Goal: Task Accomplishment & Management: Manage account settings

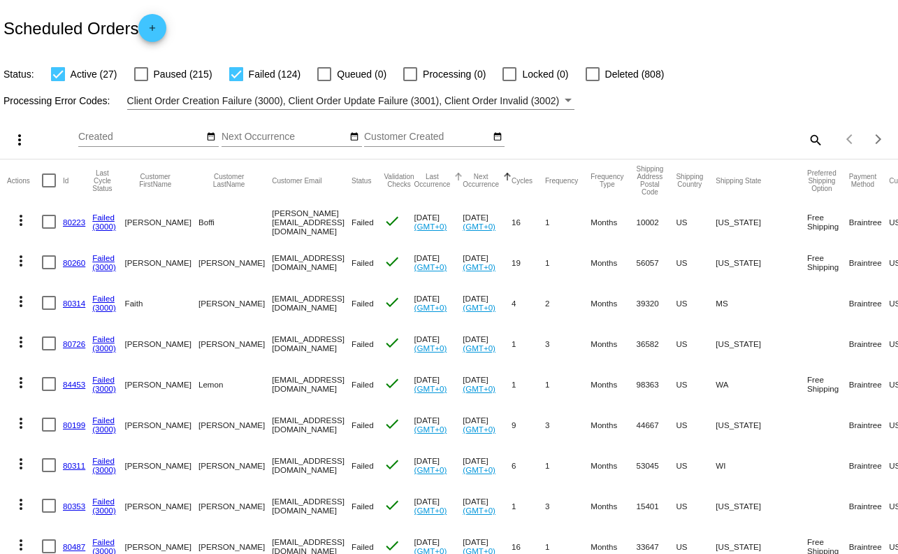
click at [436, 183] on button "Last Occurrence" at bounding box center [433, 180] width 36 height 15
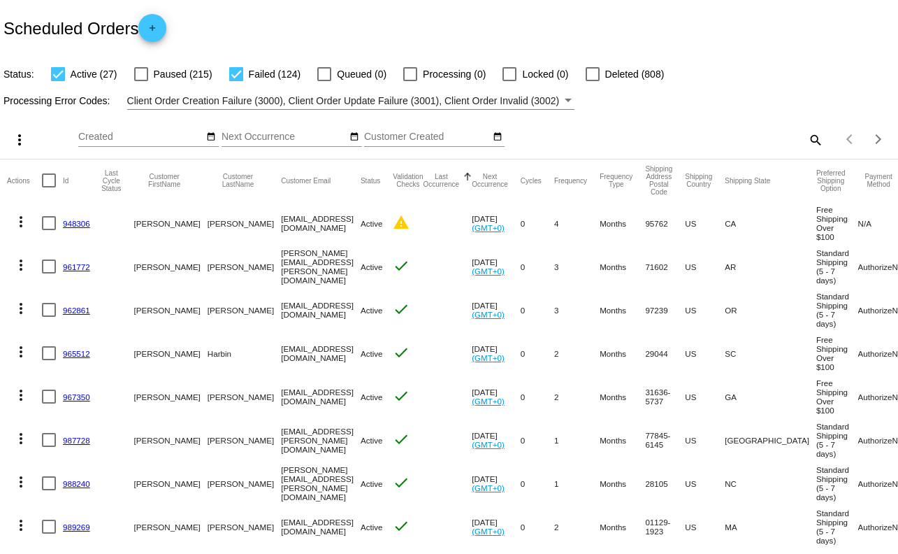
click at [436, 183] on button "Last Occurrence" at bounding box center [441, 180] width 36 height 15
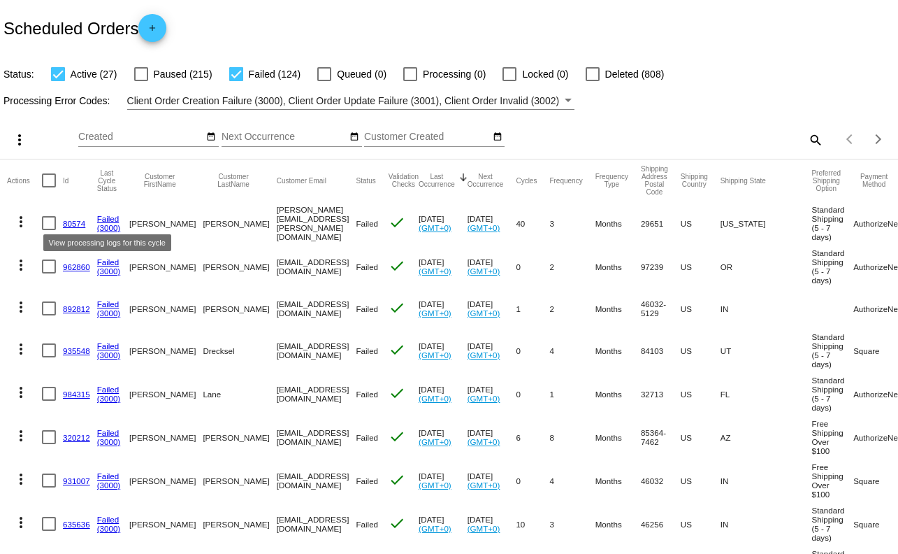
click at [108, 219] on link "Failed" at bounding box center [108, 218] width 22 height 9
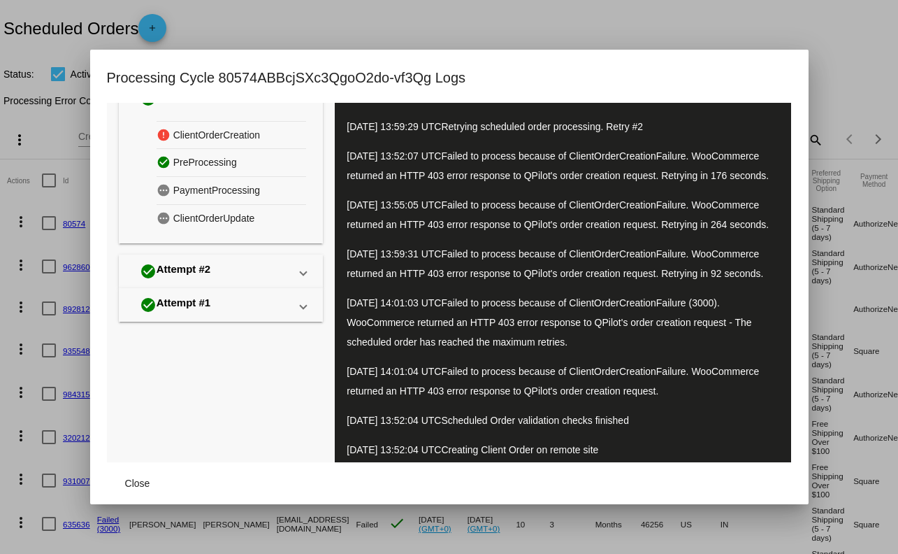
scroll to position [113, 0]
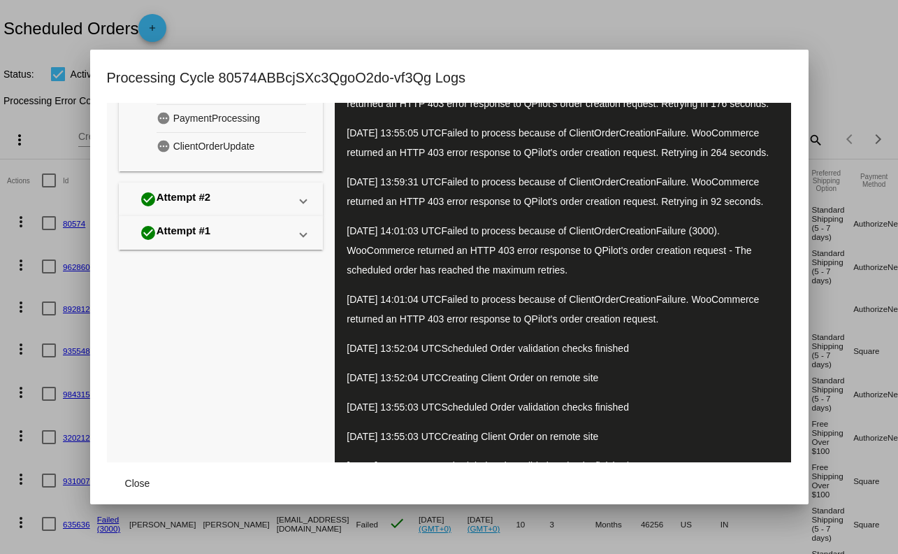
click at [633, 539] on div at bounding box center [449, 277] width 898 height 554
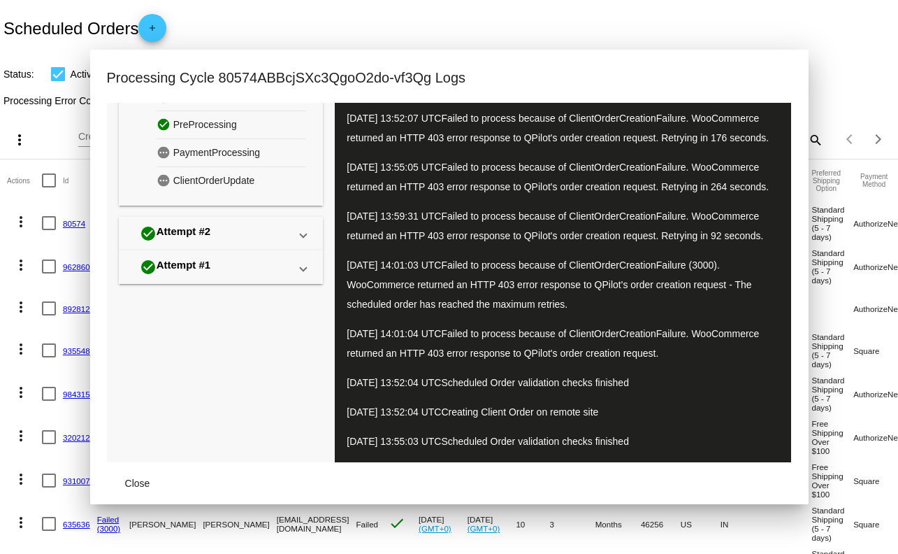
scroll to position [0, 0]
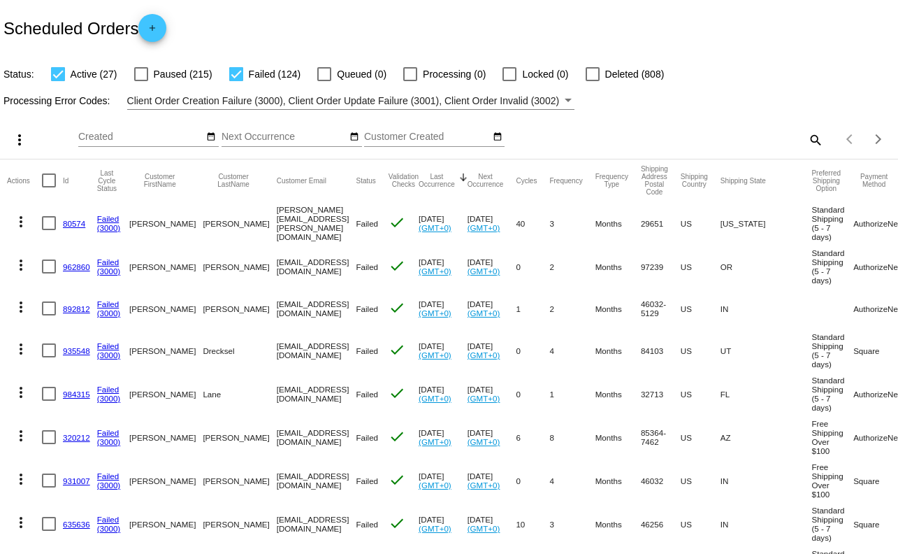
click at [68, 225] on link "80574" at bounding box center [74, 223] width 22 height 9
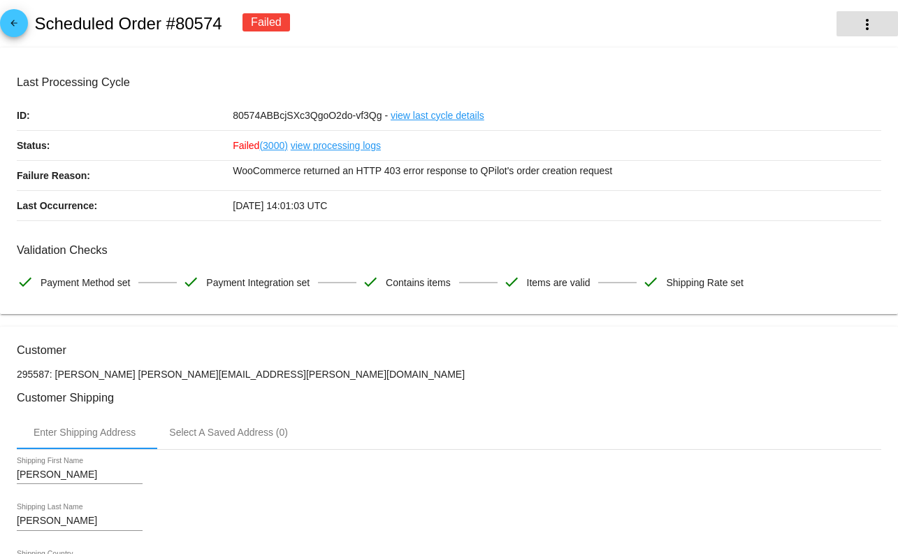
click at [865, 28] on mat-icon "more_vert" at bounding box center [867, 24] width 17 height 17
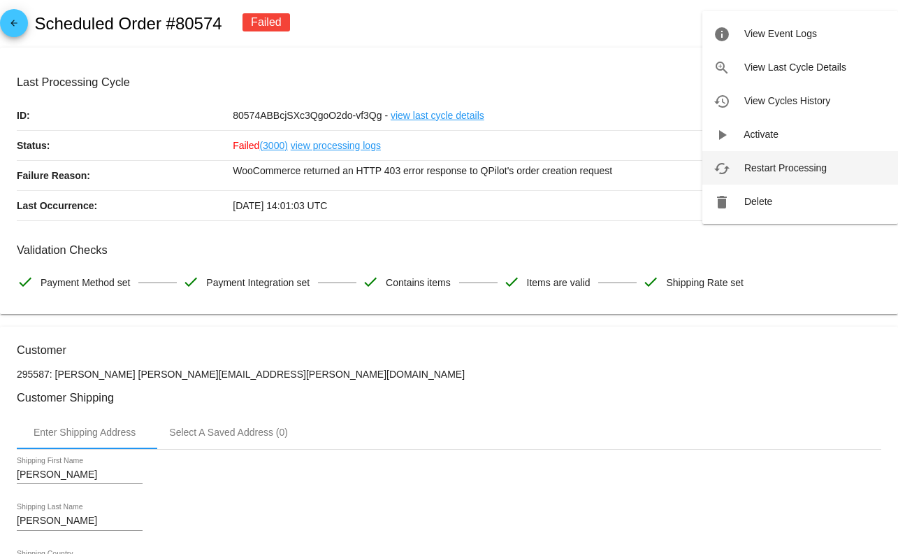
click at [763, 163] on span "Restart Processing" at bounding box center [785, 167] width 82 height 11
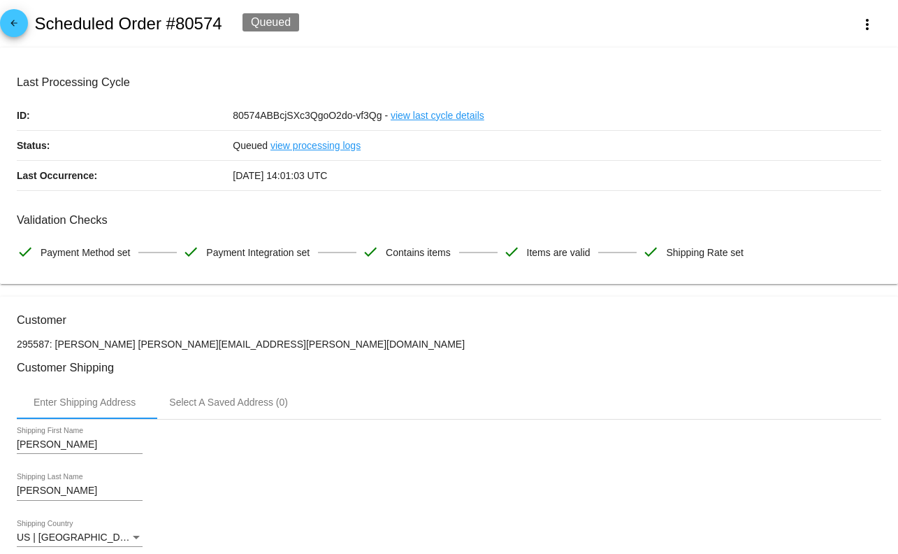
click at [7, 28] on mat-icon "arrow_back" at bounding box center [14, 26] width 17 height 17
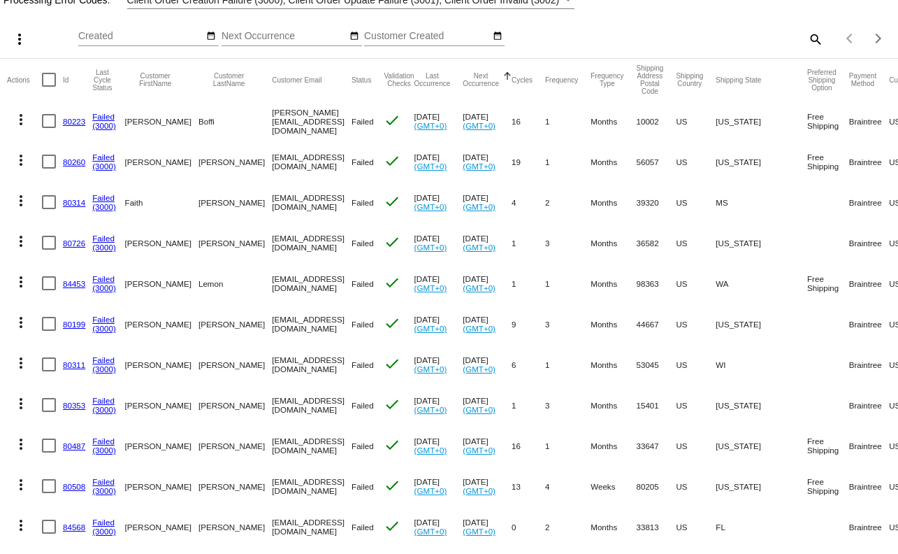
scroll to position [57, 0]
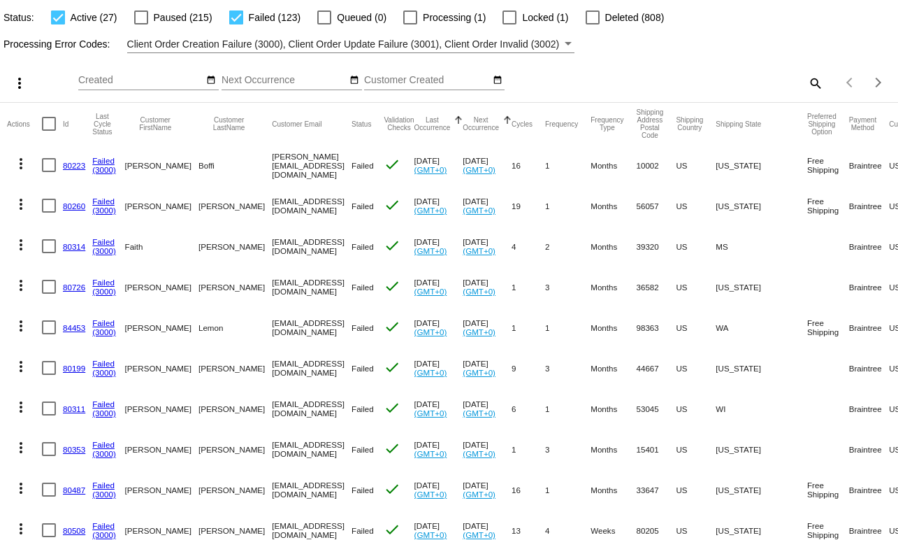
click at [431, 124] on button "Last Occurrence" at bounding box center [433, 123] width 36 height 15
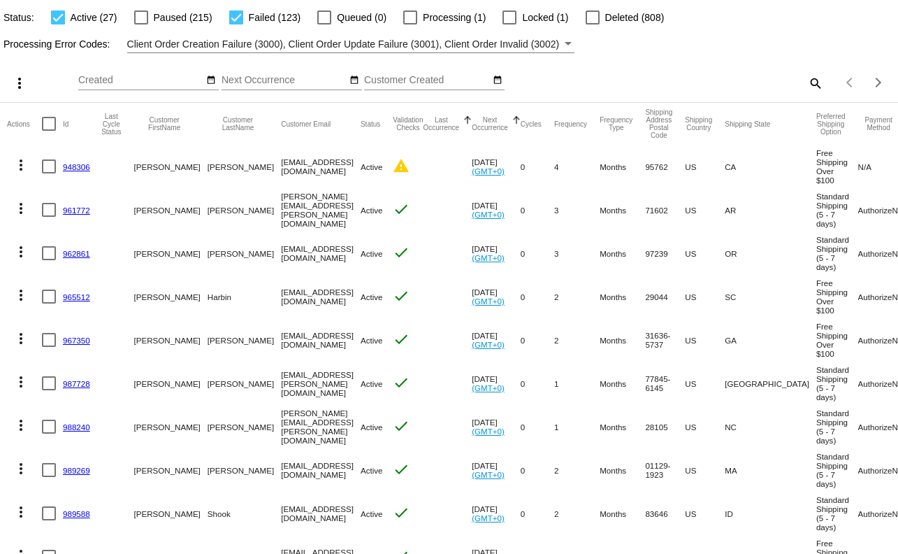
click at [441, 124] on button "Last Occurrence" at bounding box center [441, 123] width 36 height 15
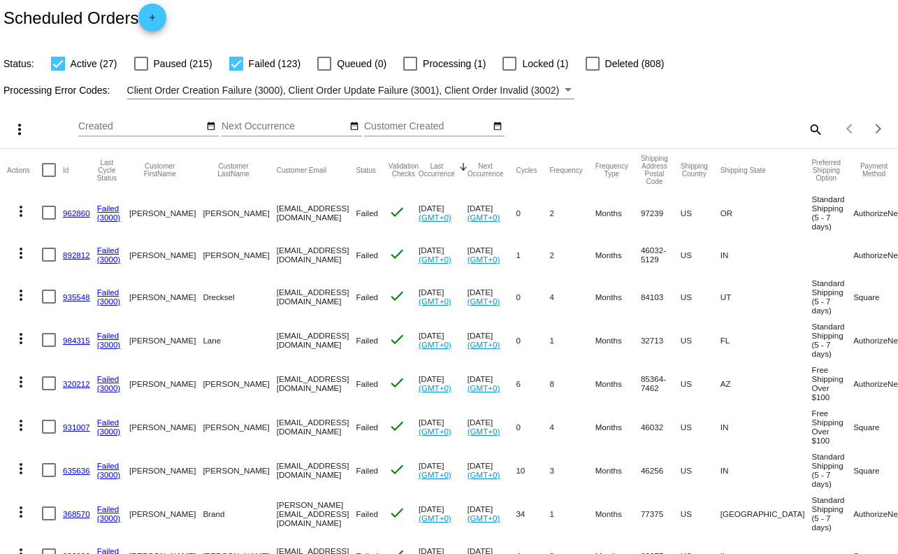
scroll to position [0, 0]
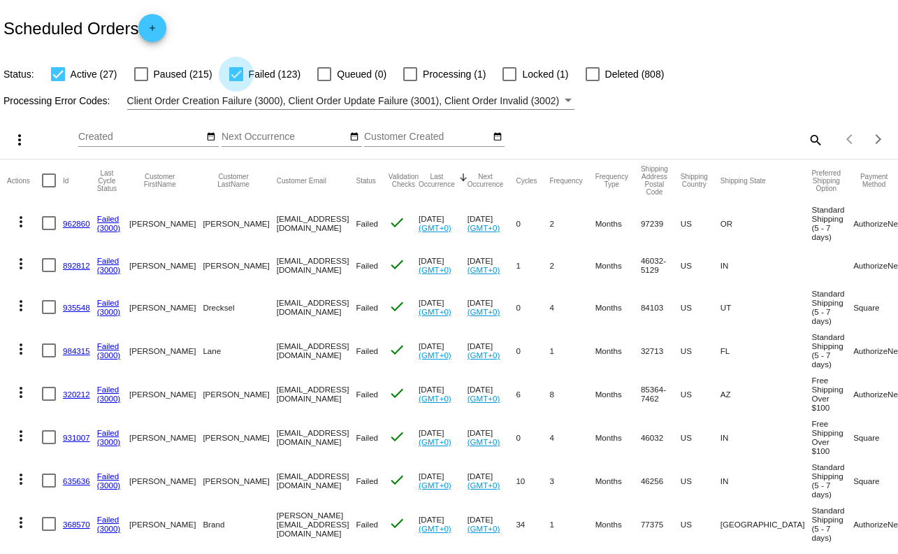
click at [229, 73] on div at bounding box center [236, 74] width 14 height 14
click at [236, 81] on input "Failed (123)" at bounding box center [236, 81] width 1 height 1
checkbox input "false"
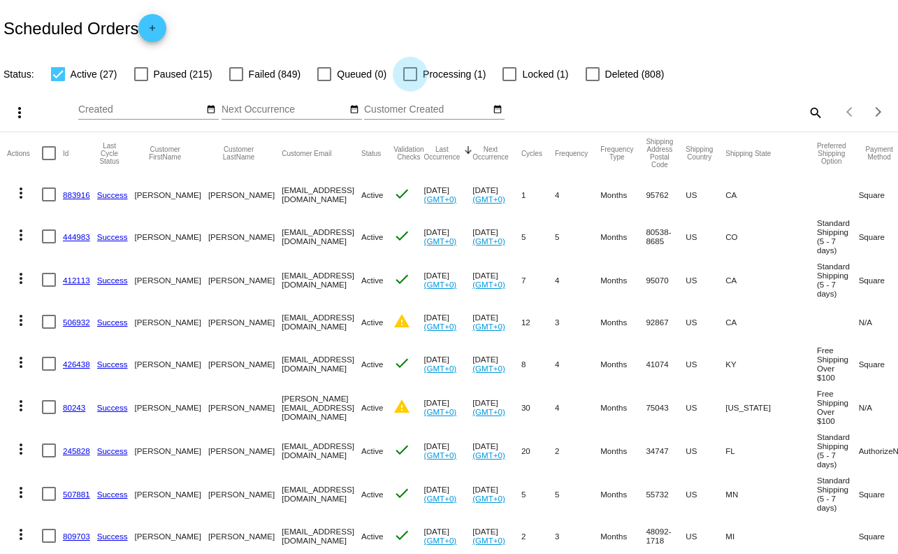
click at [405, 75] on div at bounding box center [410, 74] width 14 height 14
click at [410, 81] on input "Processing (1)" at bounding box center [410, 81] width 1 height 1
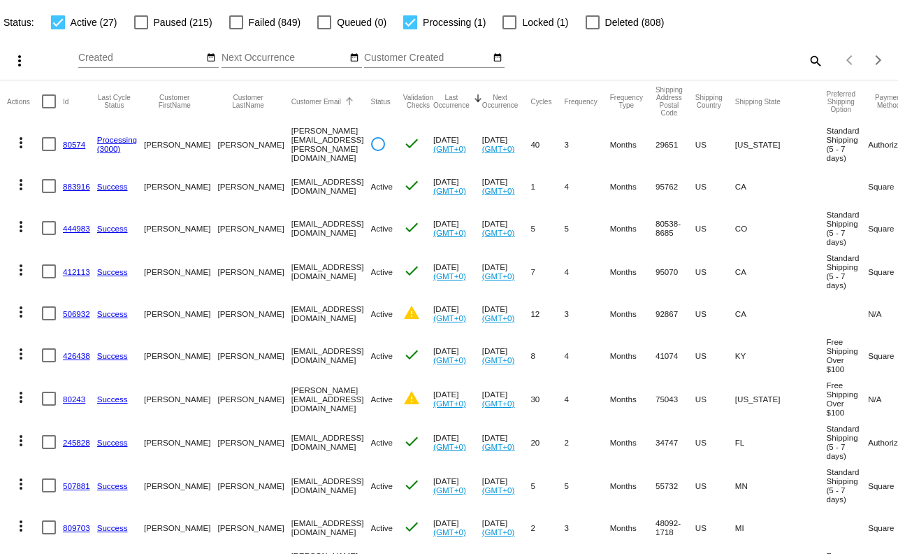
scroll to position [120, 0]
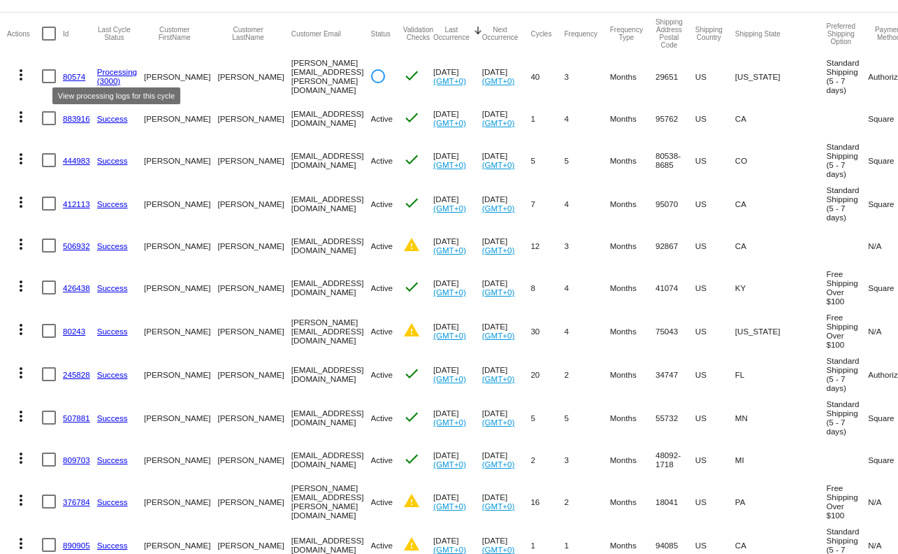
click at [106, 75] on link "Processing" at bounding box center [117, 71] width 40 height 9
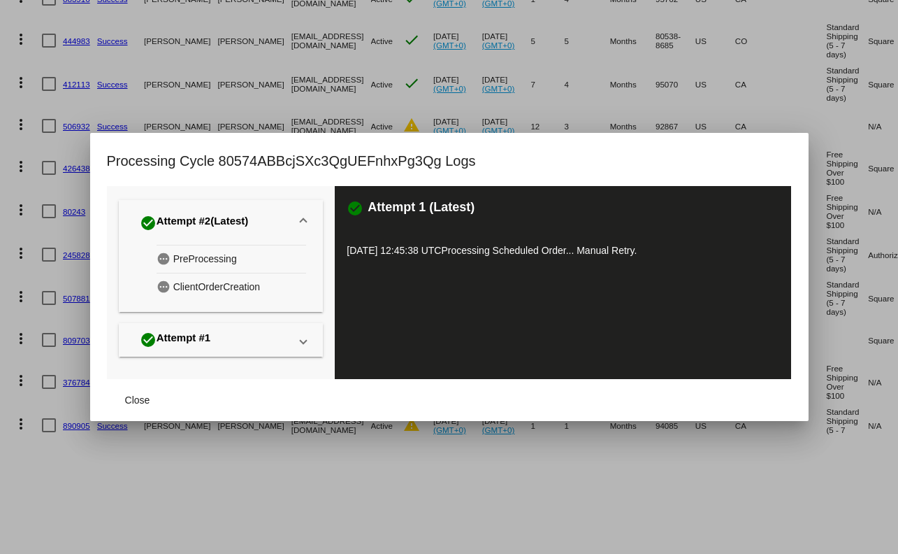
click at [367, 78] on div at bounding box center [449, 277] width 898 height 554
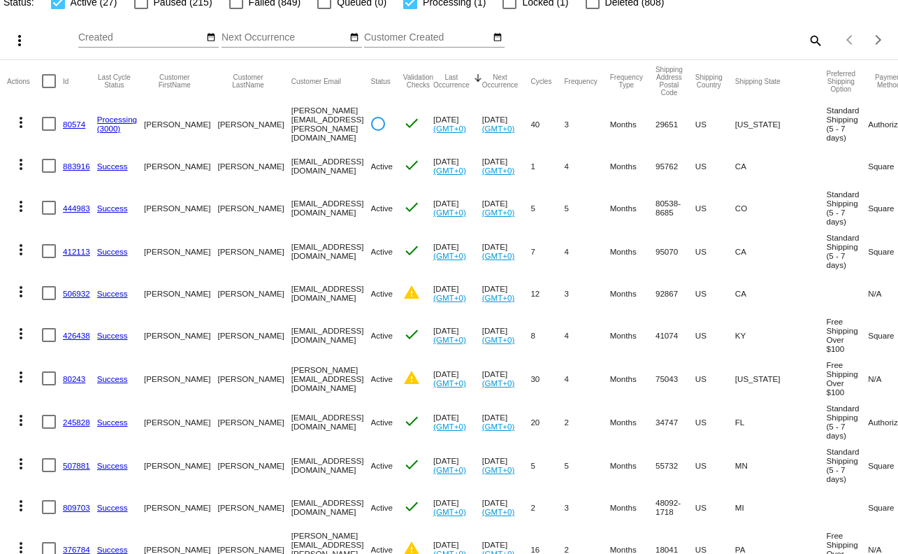
scroll to position [34, 0]
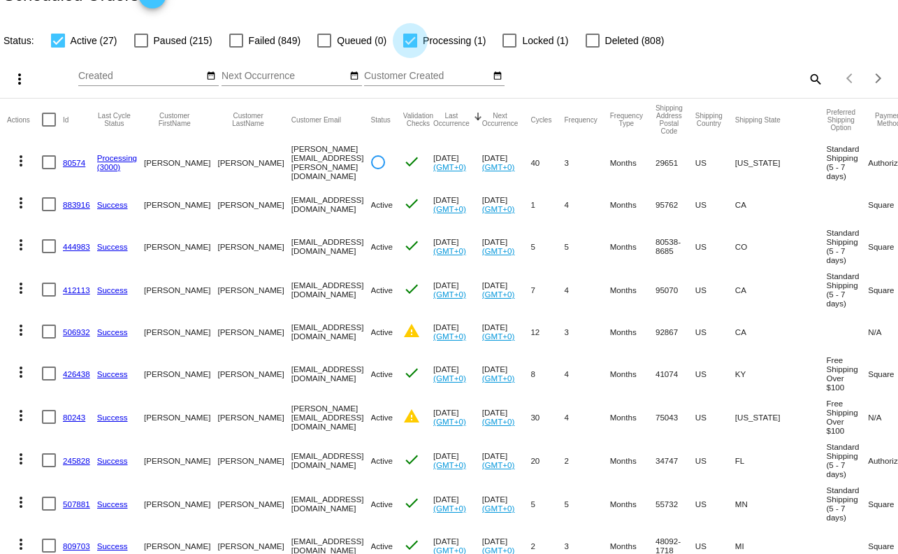
click at [403, 36] on div at bounding box center [410, 41] width 14 height 14
click at [410, 48] on input "Processing (1)" at bounding box center [410, 48] width 1 height 1
checkbox input "false"
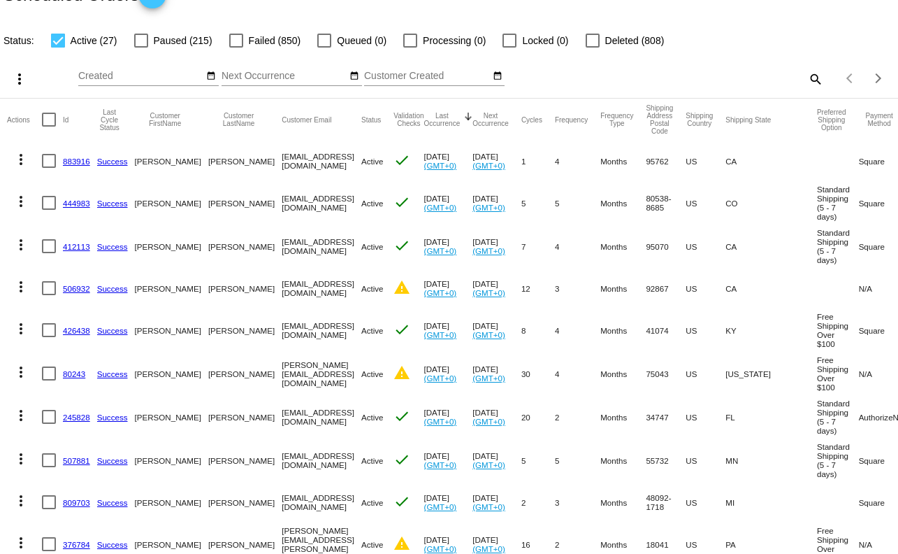
click at [235, 43] on div at bounding box center [236, 41] width 14 height 14
click at [236, 48] on input "Failed (850)" at bounding box center [236, 48] width 1 height 1
checkbox input "true"
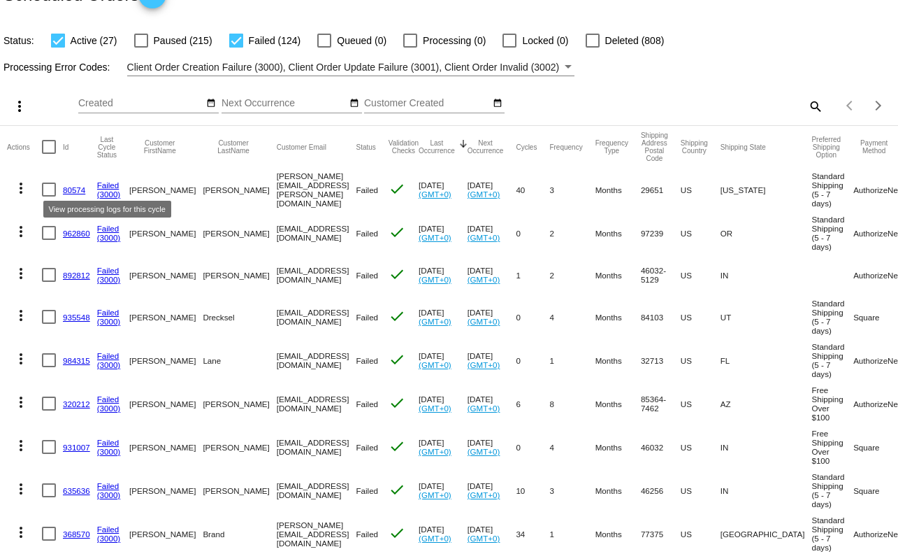
click at [109, 188] on link "Failed" at bounding box center [108, 184] width 22 height 9
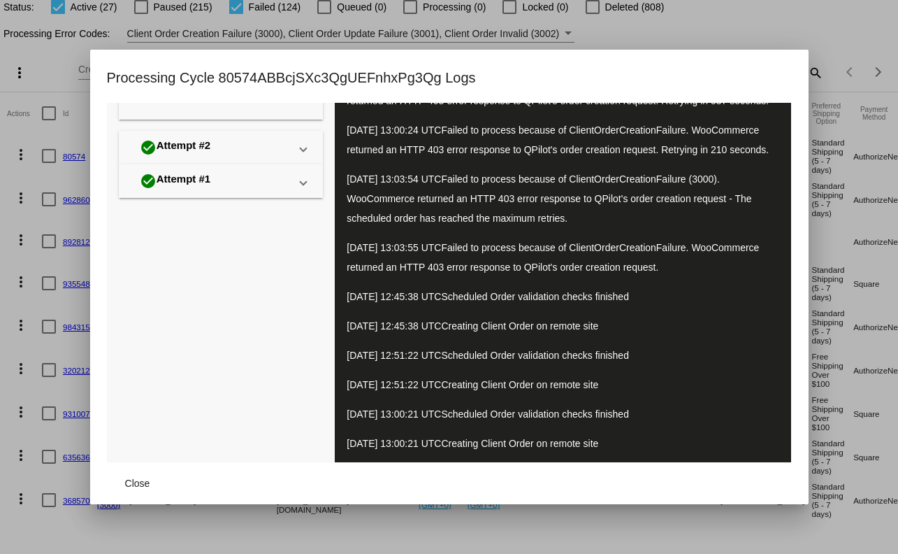
scroll to position [210, 0]
drag, startPoint x: 346, startPoint y: 280, endPoint x: 728, endPoint y: 284, distance: 382.4
click at [728, 284] on div "check_circle Attempt 3 (Latest) 08/21/2025 13:00:21 UTC Retrying scheduled orde…" at bounding box center [563, 200] width 456 height 524
copy span "WooCommerce returned an HTTP 403 error response to QPilot's order creation requ…"
click at [744, 3] on div at bounding box center [449, 277] width 898 height 554
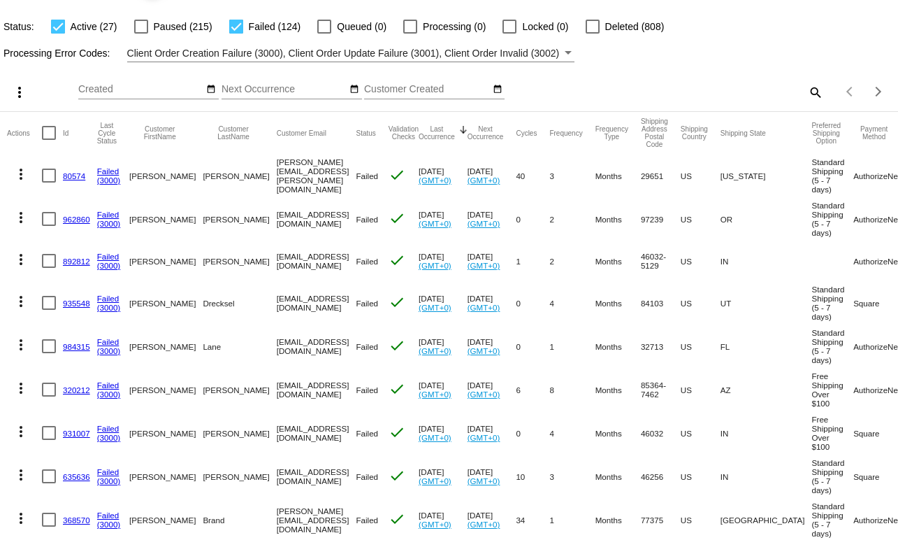
scroll to position [33, 0]
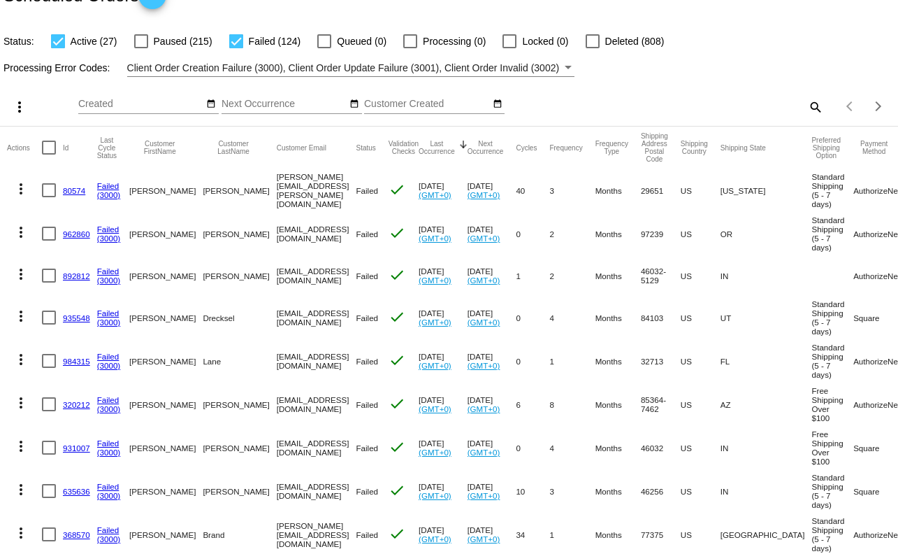
click at [70, 192] on link "80574" at bounding box center [74, 190] width 22 height 9
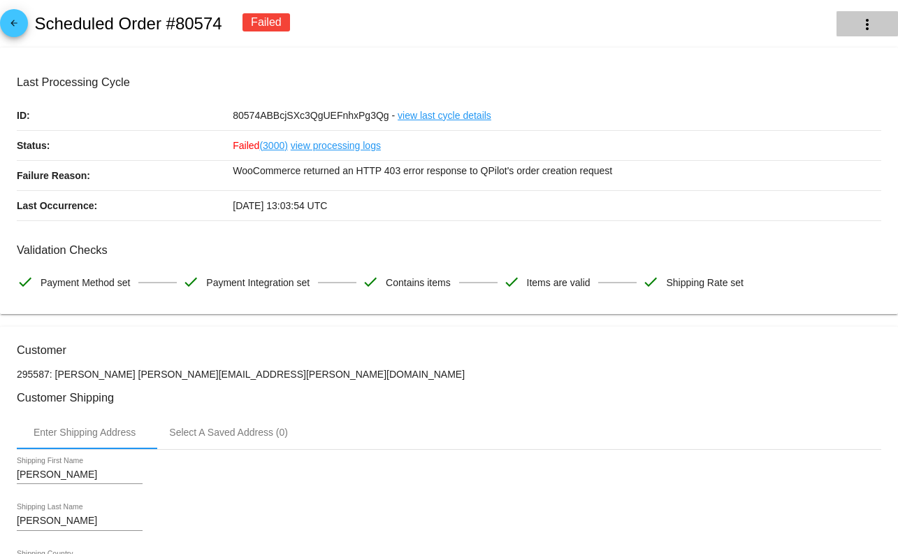
click at [862, 25] on mat-icon "more_vert" at bounding box center [867, 24] width 17 height 17
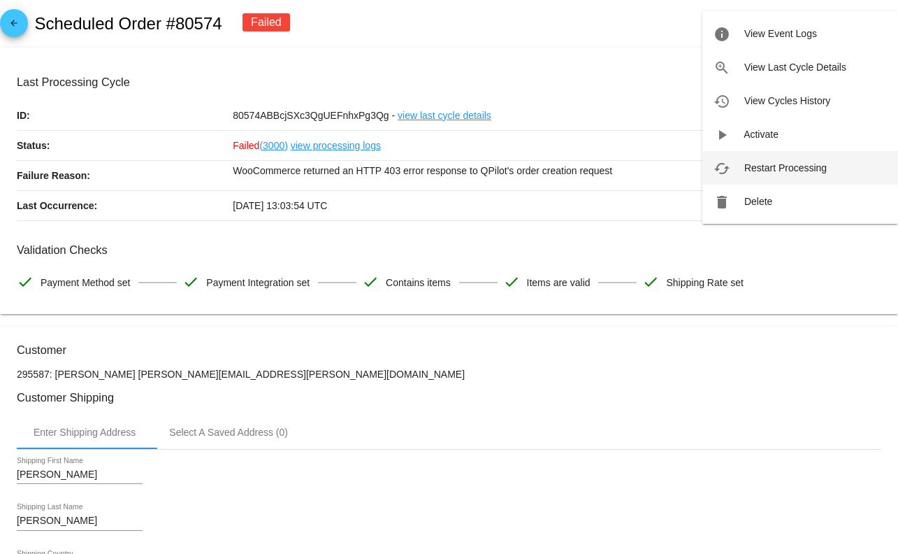
click at [801, 172] on span "Restart Processing" at bounding box center [785, 167] width 82 height 11
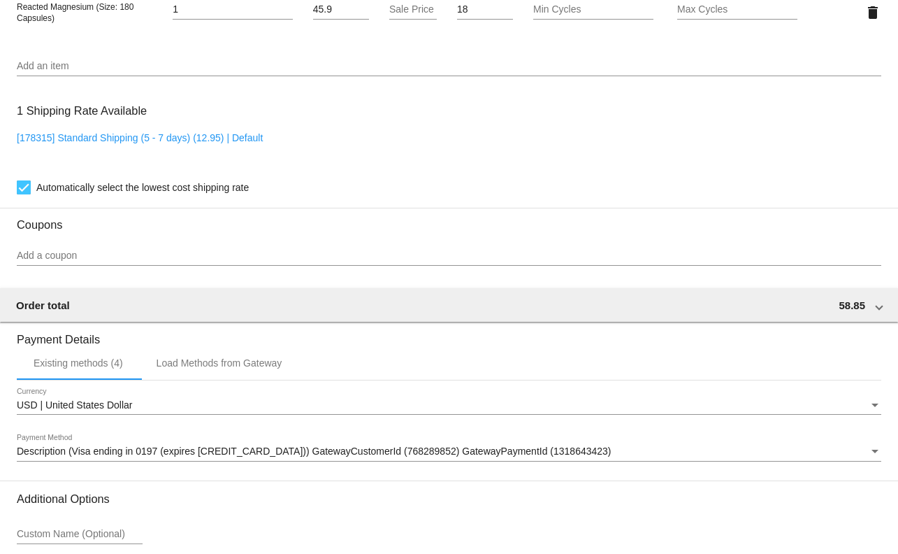
scroll to position [1153, 0]
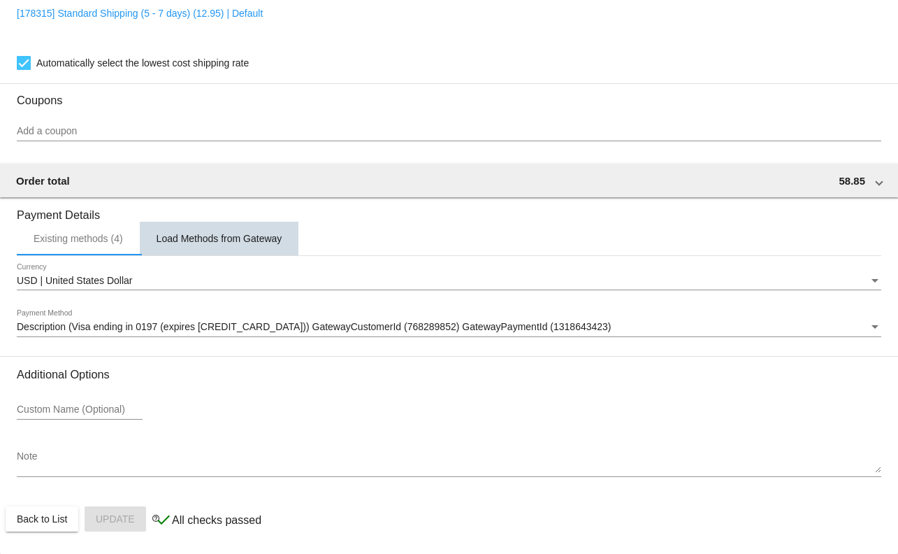
click at [254, 241] on div "Load Methods from Gateway" at bounding box center [220, 238] width 126 height 11
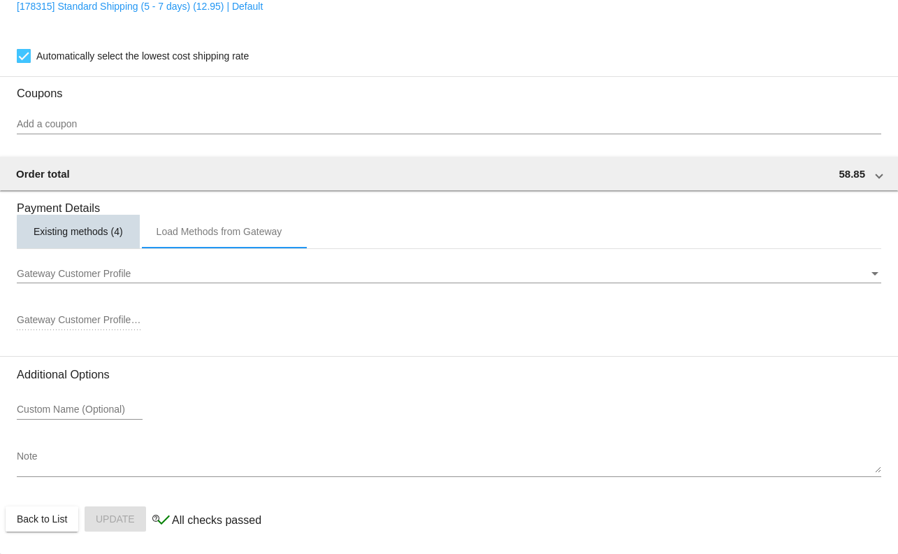
click at [126, 239] on div "Existing methods (4)" at bounding box center [78, 232] width 123 height 34
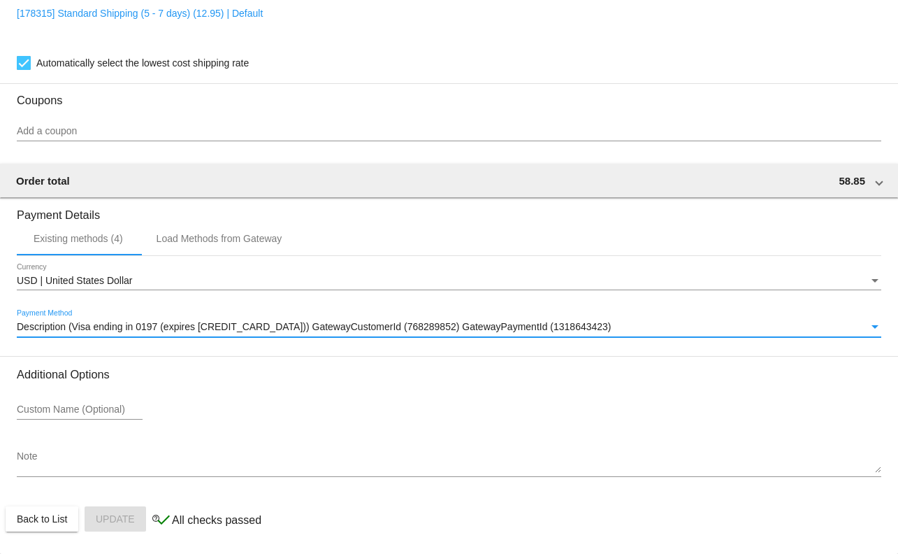
click at [430, 331] on span "Description (Visa ending in 0197 (expires 08/30)) GatewayCustomerId (768289852)…" at bounding box center [314, 326] width 595 height 11
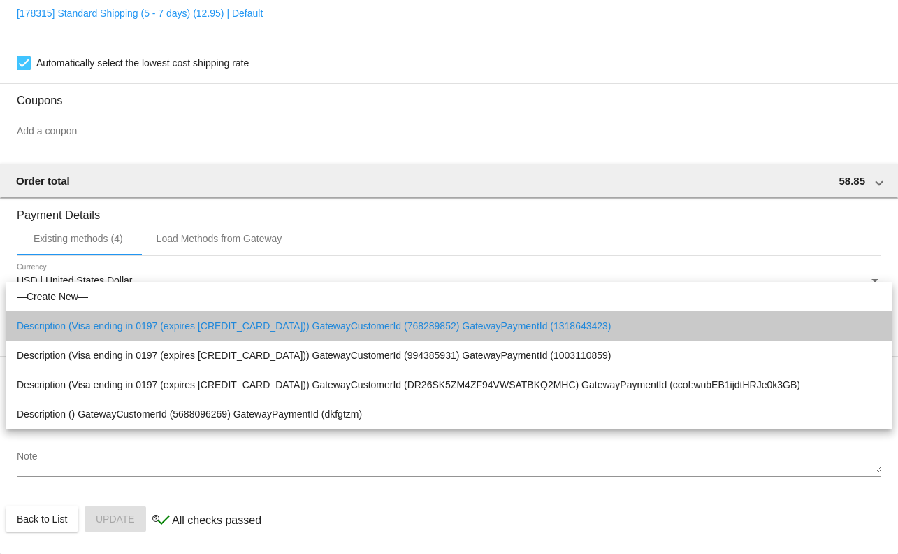
click at [430, 331] on span "Description (Visa ending in 0197 (expires 08/30)) GatewayCustomerId (768289852)…" at bounding box center [449, 325] width 865 height 29
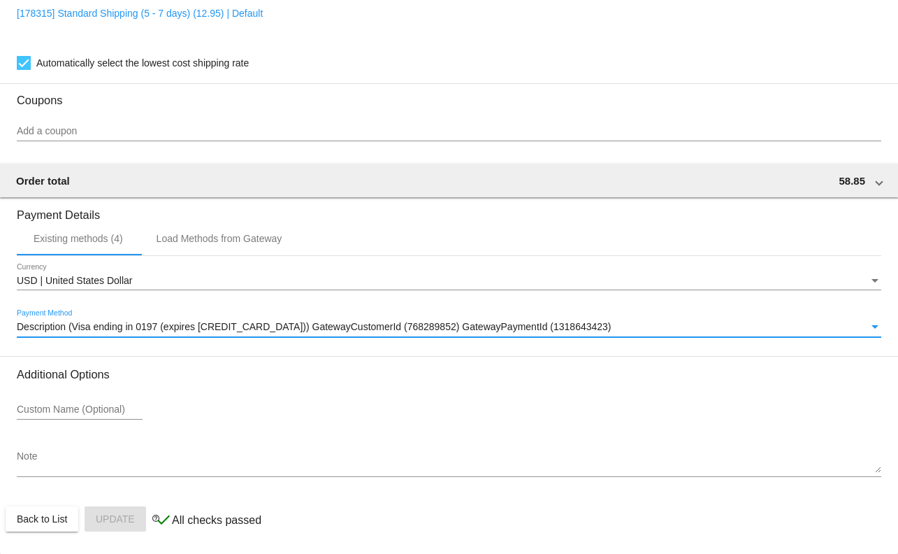
click at [430, 331] on span "Description (Visa ending in 0197 (expires 08/30)) GatewayCustomerId (768289852)…" at bounding box center [314, 326] width 595 height 11
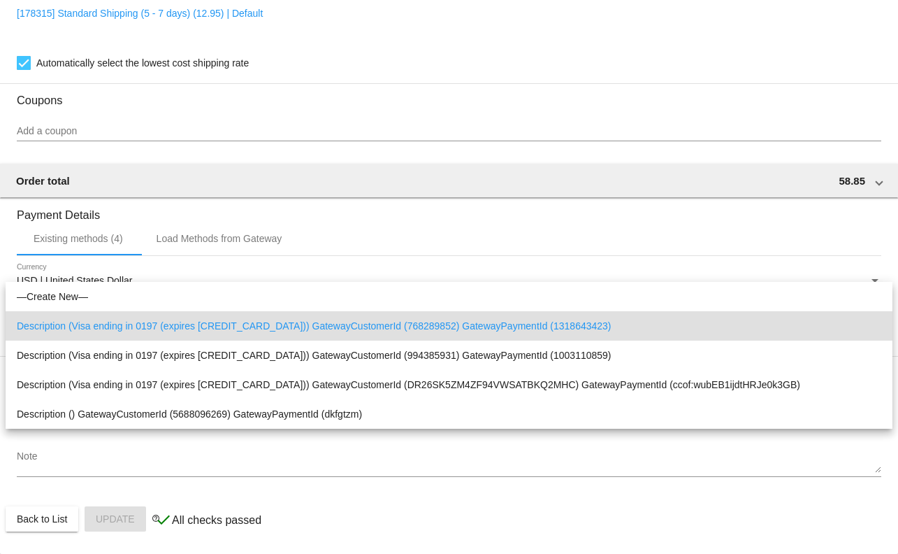
click at [586, 273] on div at bounding box center [449, 277] width 898 height 554
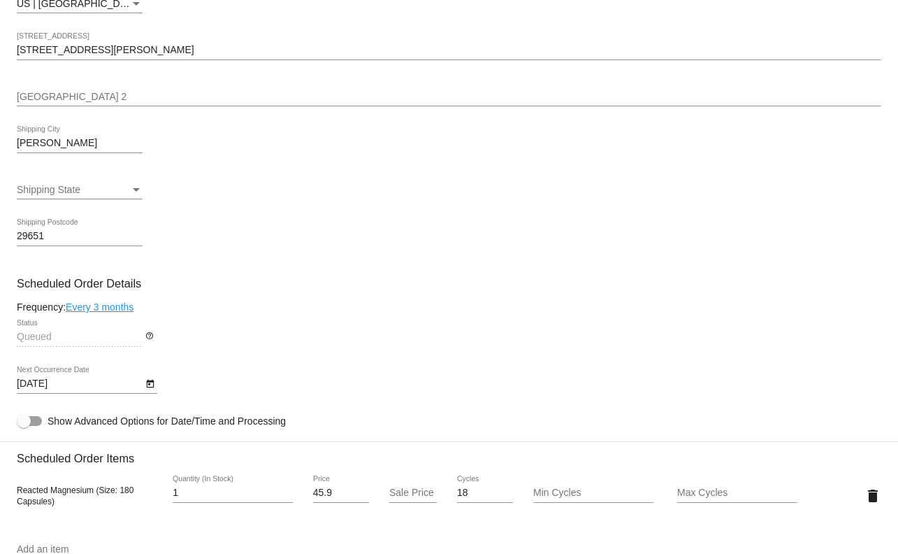
scroll to position [0, 0]
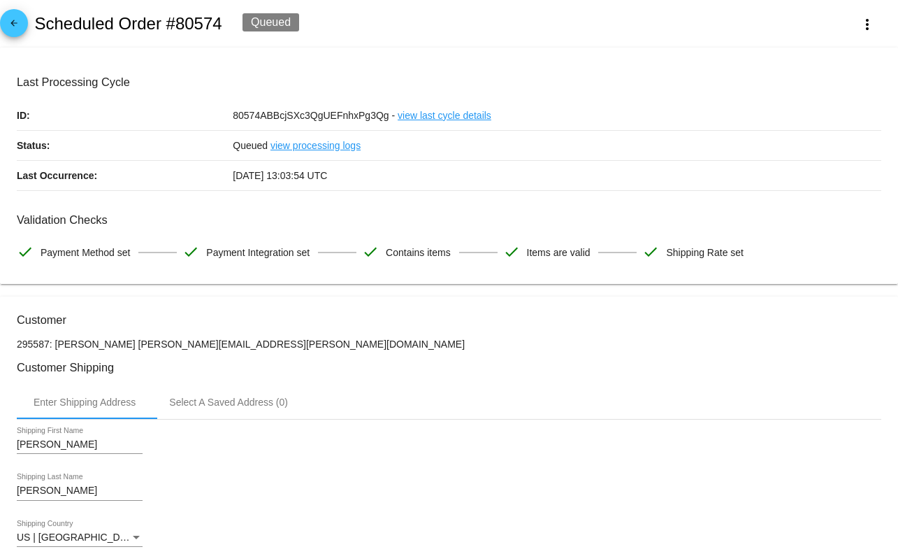
click at [292, 144] on link "view processing logs" at bounding box center [316, 145] width 90 height 29
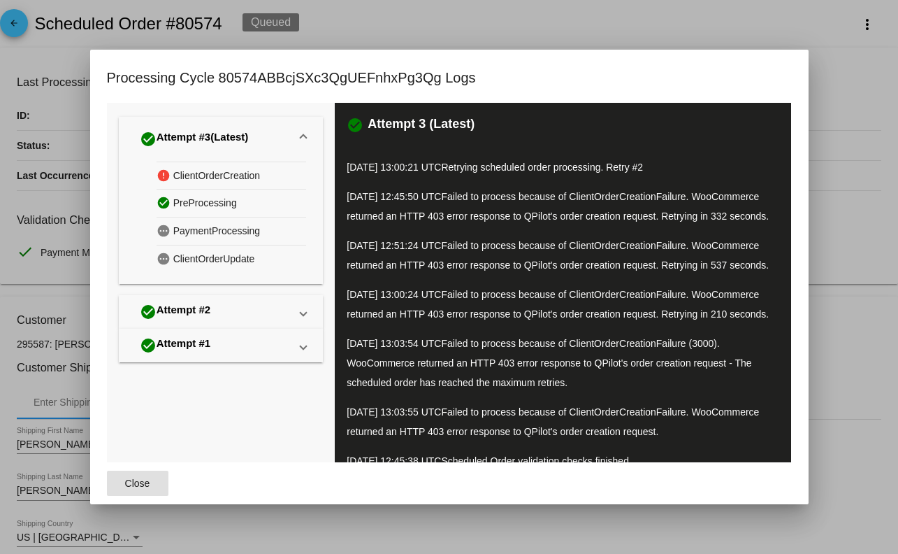
click at [263, 145] on mat-panel-title "check_circle Attempt #3 (Latest)" at bounding box center [213, 138] width 154 height 23
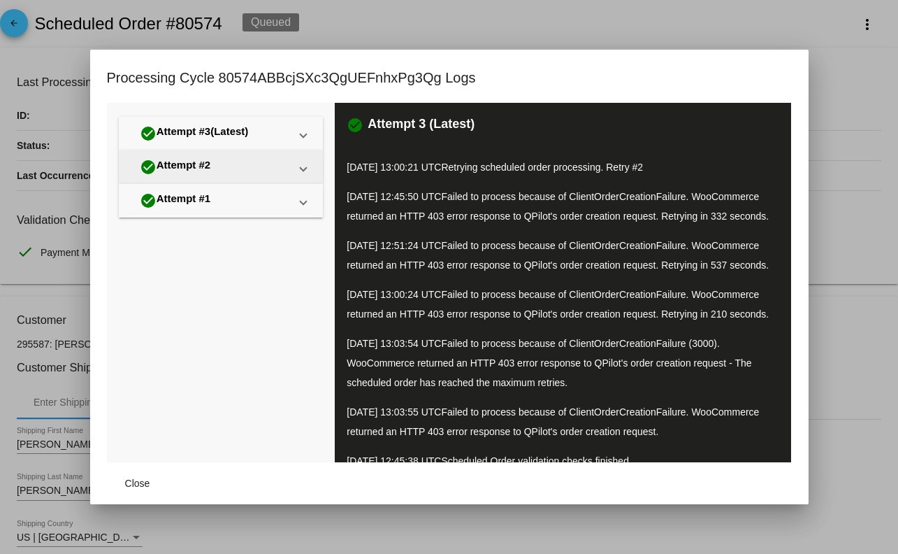
click at [250, 165] on mat-panel-title "check_circle Attempt #2" at bounding box center [213, 166] width 154 height 23
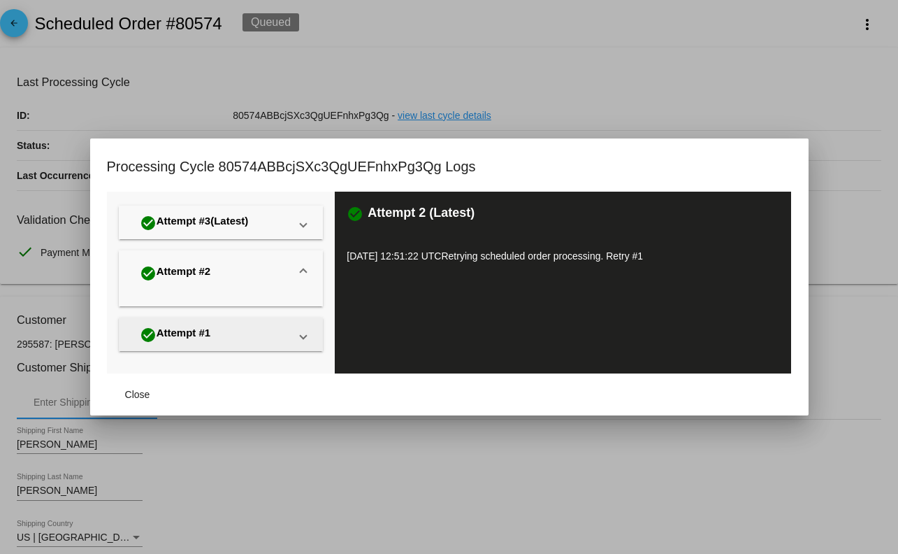
click at [265, 333] on mat-panel-title "check_circle Attempt #1" at bounding box center [213, 334] width 154 height 23
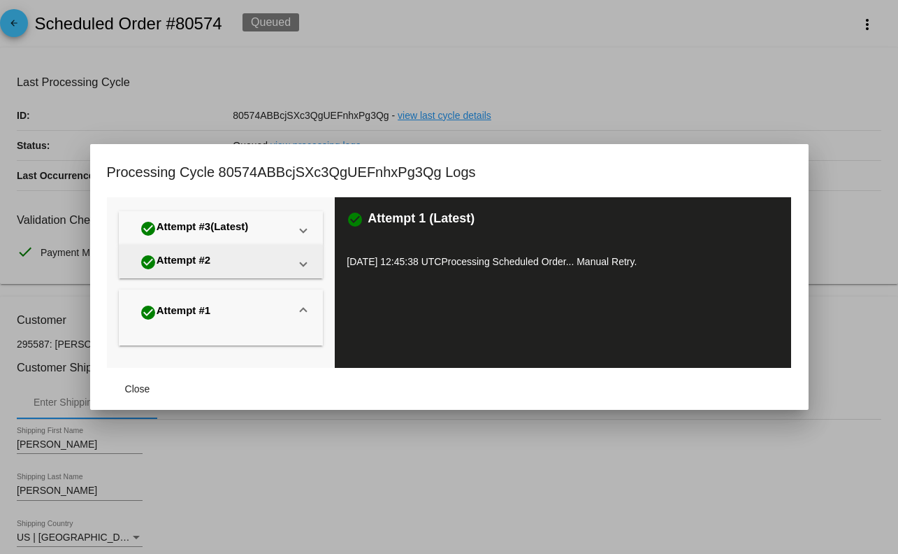
click at [268, 255] on mat-panel-title "check_circle Attempt #2" at bounding box center [213, 261] width 154 height 23
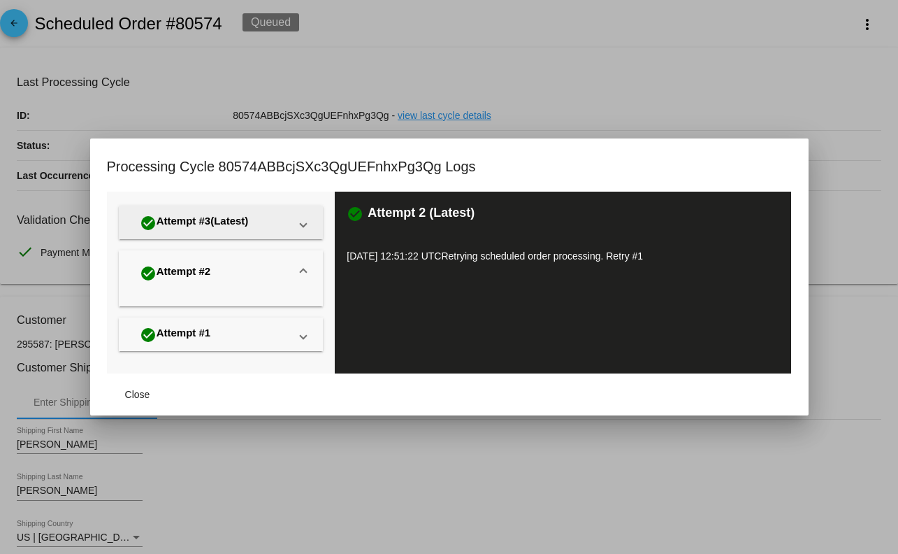
click at [265, 211] on mat-panel-title "check_circle Attempt #3 (Latest)" at bounding box center [213, 222] width 154 height 23
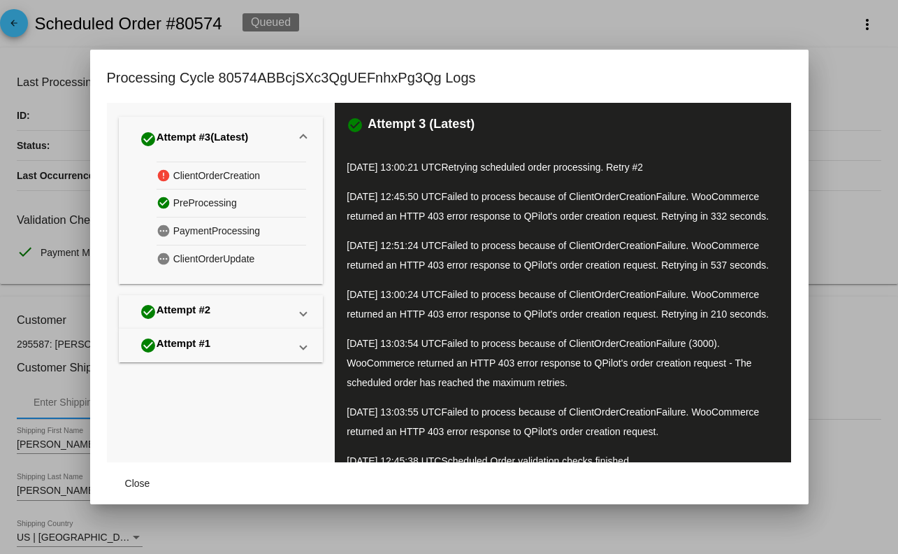
drag, startPoint x: 347, startPoint y: 285, endPoint x: 602, endPoint y: 296, distance: 254.7
click at [602, 275] on p "08/21/2025 12:51:24 UTC Failed to process because of ClientOrderCreationFailure…" at bounding box center [563, 255] width 433 height 39
click at [544, 271] on span "Failed to process because of ClientOrderCreationFailure. WooCommerce returned a…" at bounding box center [558, 255] width 422 height 31
drag, startPoint x: 442, startPoint y: 264, endPoint x: 713, endPoint y: 275, distance: 270.7
click at [713, 275] on p "08/21/2025 12:51:24 UTC Failed to process because of ClientOrderCreationFailure…" at bounding box center [563, 255] width 433 height 39
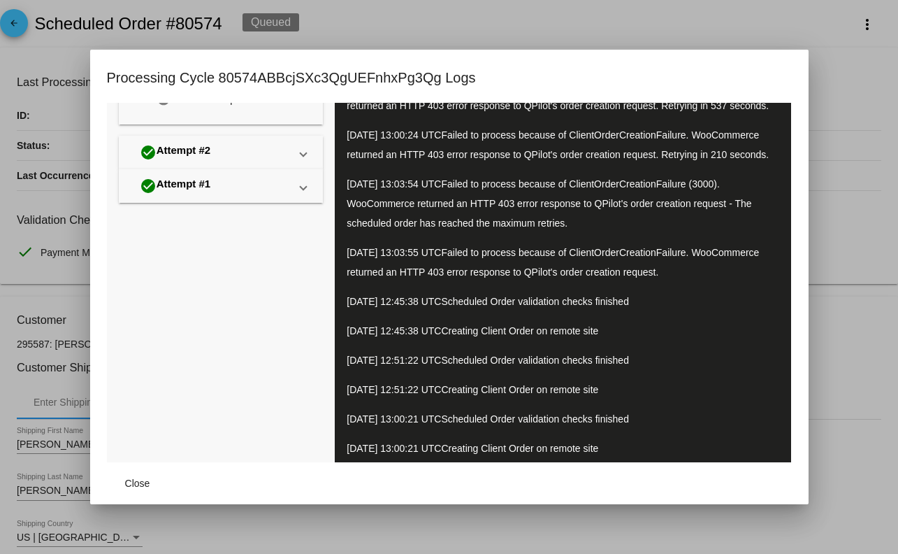
scroll to position [148, 0]
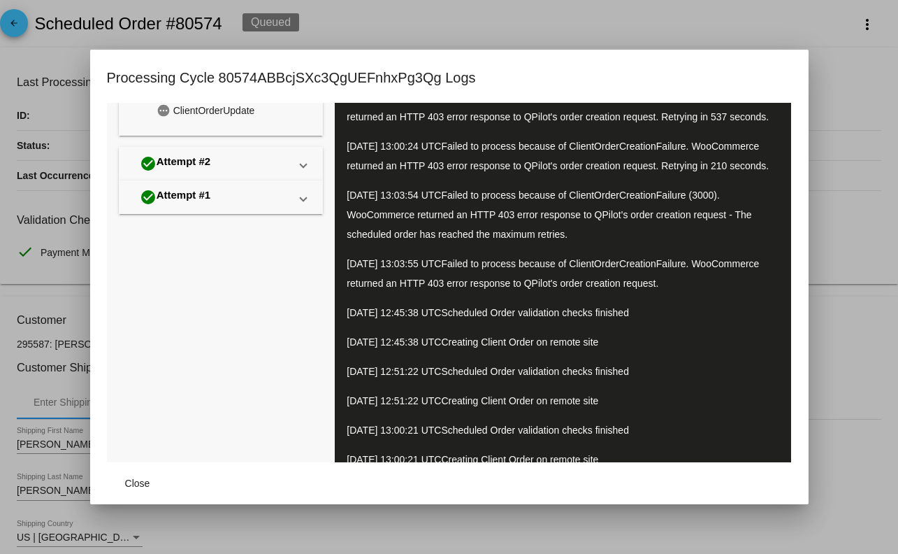
drag, startPoint x: 441, startPoint y: 322, endPoint x: 737, endPoint y: 350, distance: 297.0
click at [737, 293] on p "08/21/2025 13:03:55 UTC Failed to process because of ClientOrderCreationFailure…" at bounding box center [563, 273] width 433 height 39
copy p "UTC Failed to process because of ClientOrderCreationFailure. WooCommerce return…"
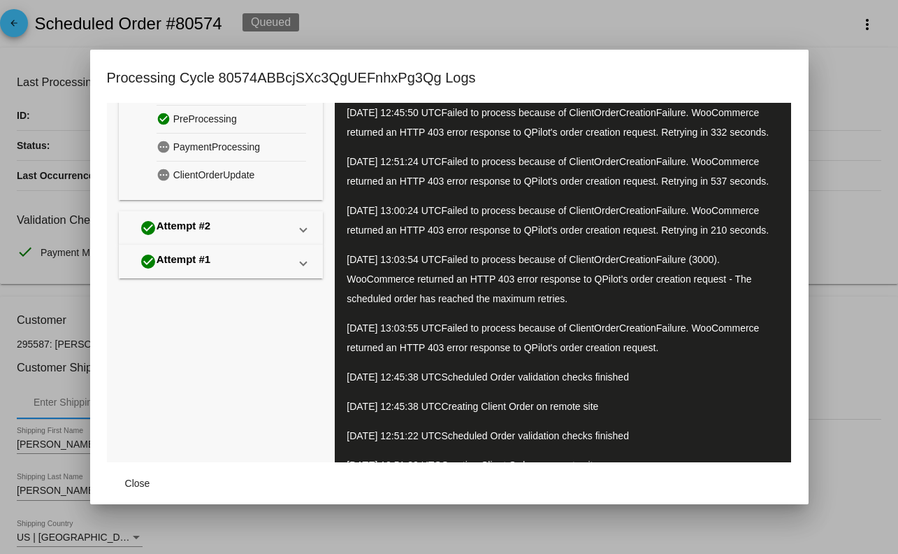
scroll to position [0, 0]
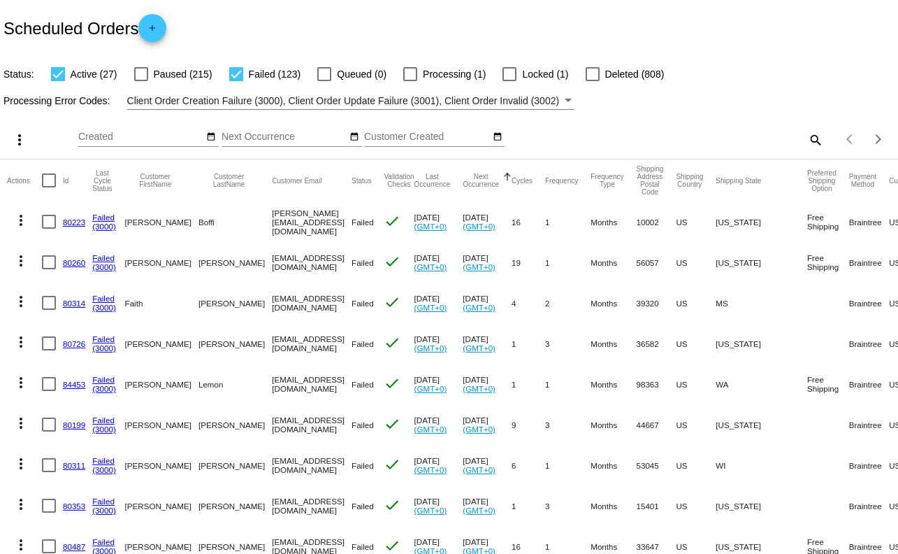
click at [232, 73] on div at bounding box center [236, 74] width 14 height 14
click at [236, 81] on input "Failed (123)" at bounding box center [236, 81] width 1 height 1
checkbox input "false"
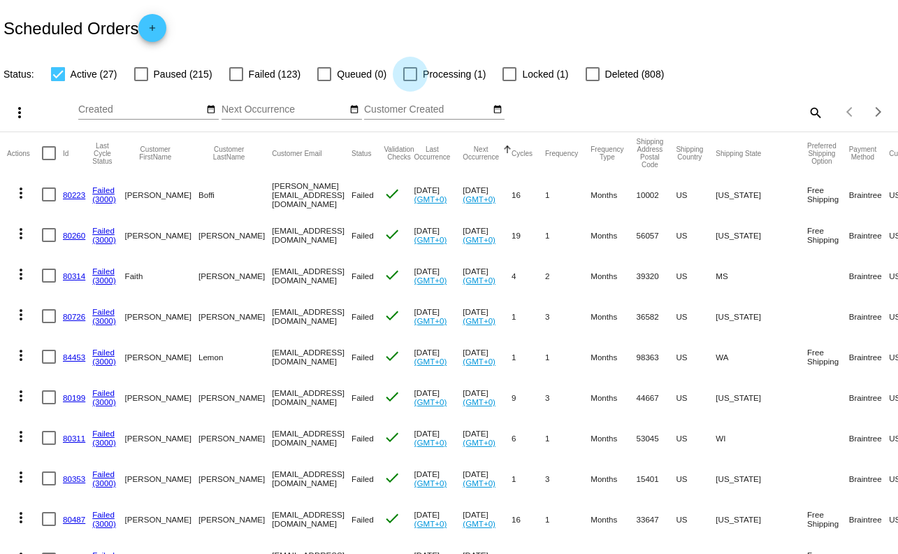
click at [412, 73] on label "Processing (1)" at bounding box center [444, 74] width 82 height 17
click at [410, 81] on input "Processing (1)" at bounding box center [410, 81] width 1 height 1
checkbox input "true"
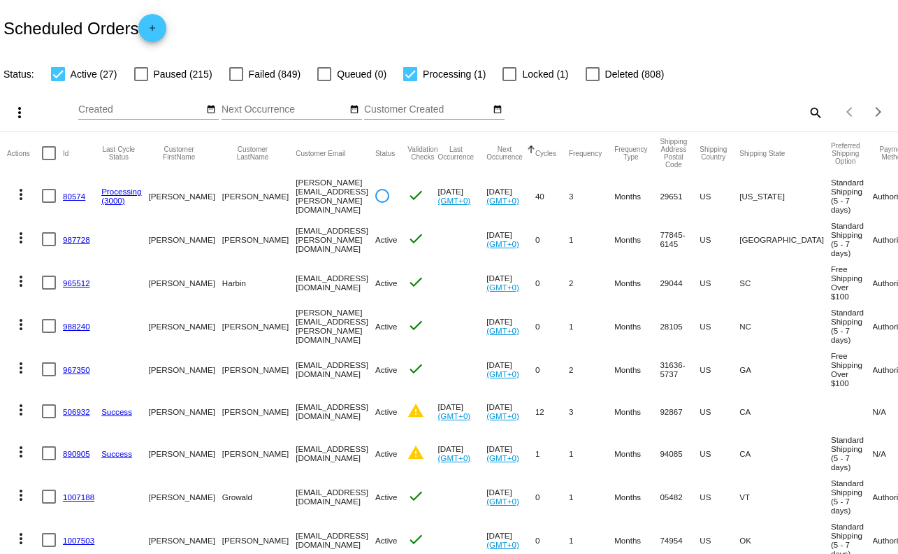
click at [78, 199] on link "80574" at bounding box center [74, 196] width 22 height 9
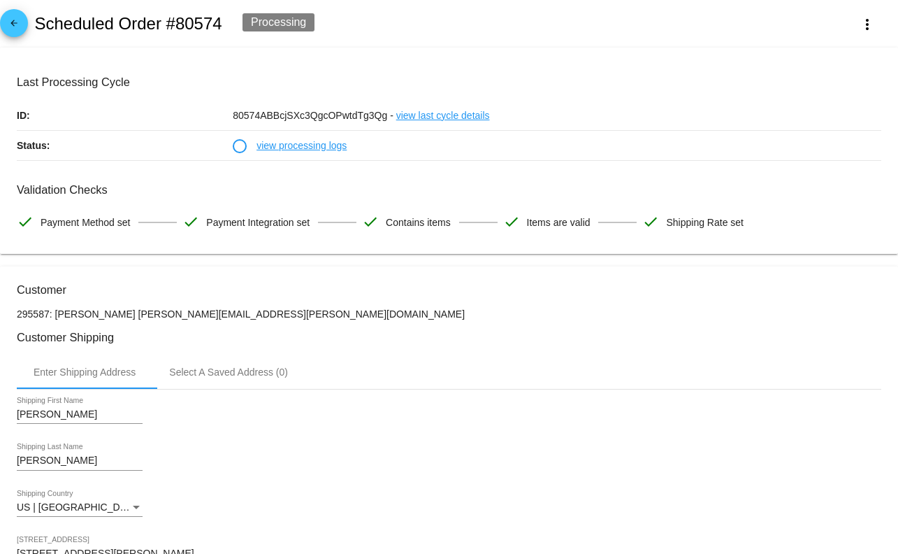
drag, startPoint x: 55, startPoint y: 317, endPoint x: 130, endPoint y: 317, distance: 74.8
click at [130, 317] on p "295587: Darrell Brotherton darrell.brotherton@gmail.com" at bounding box center [449, 313] width 865 height 11
copy p "Darrell Brotherton"
